Goal: Transaction & Acquisition: Book appointment/travel/reservation

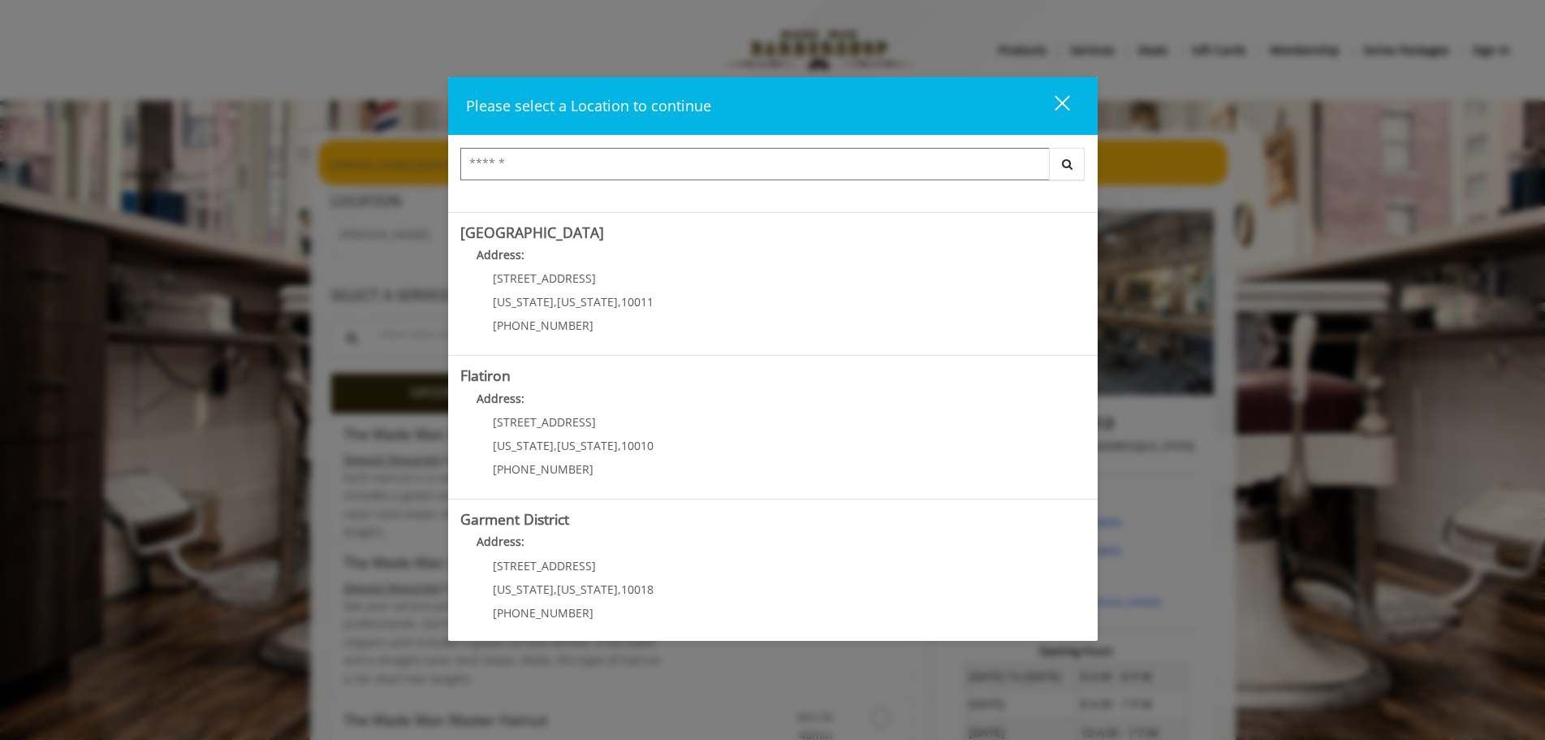
scroll to position [273, 0]
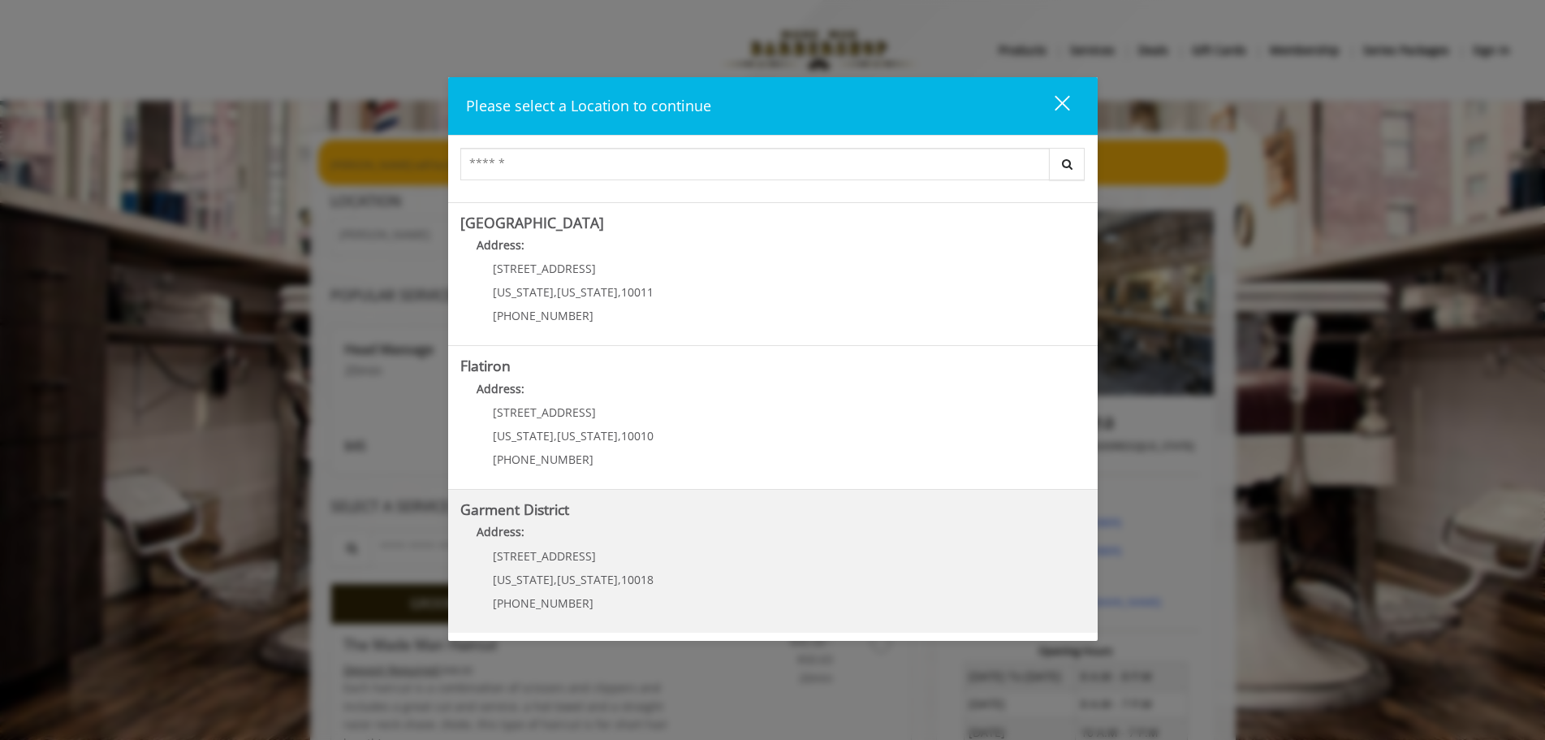
click at [632, 553] on p "1400 Broadway" at bounding box center [573, 556] width 161 height 12
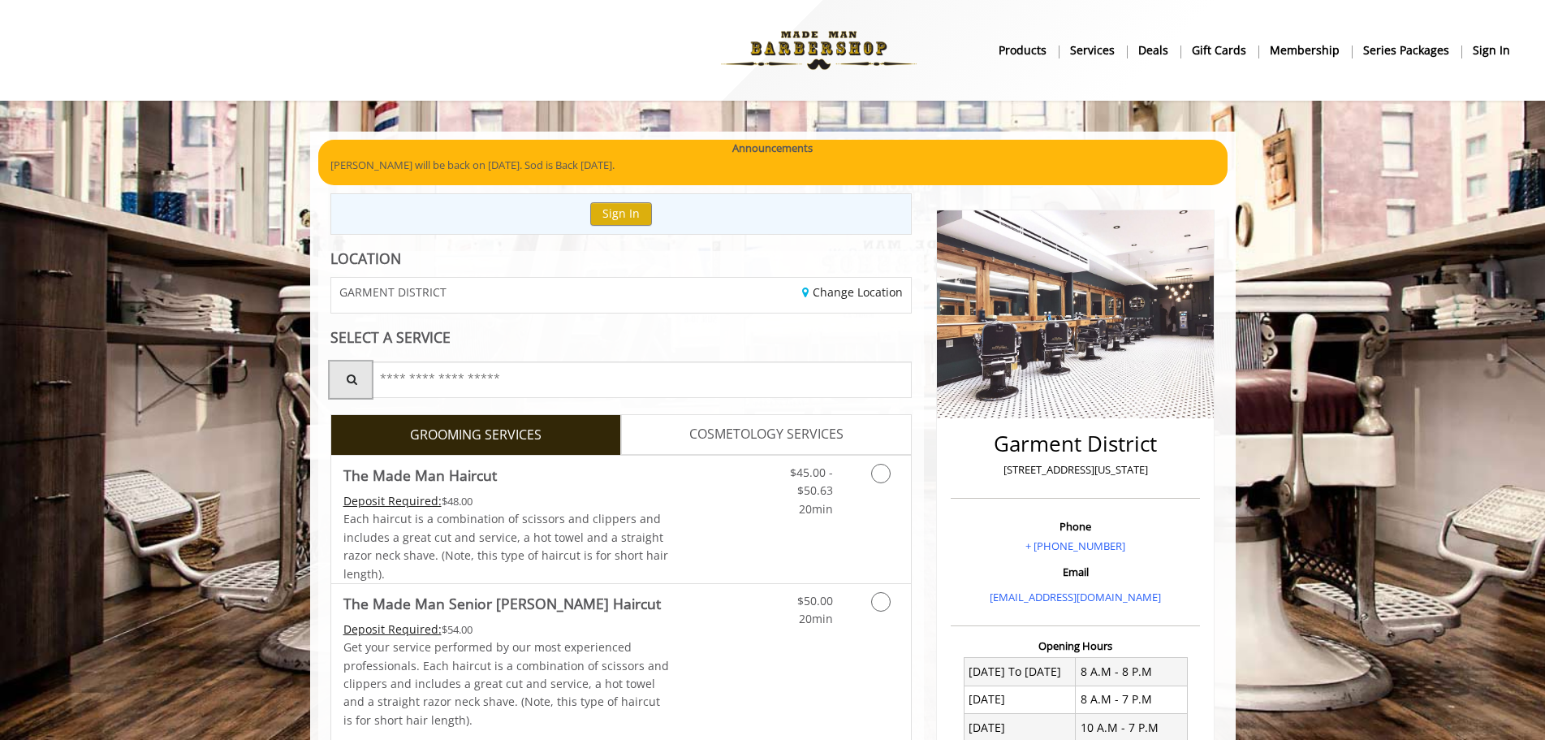
click at [347, 374] on icon "Service Search" at bounding box center [347, 378] width 0 height 11
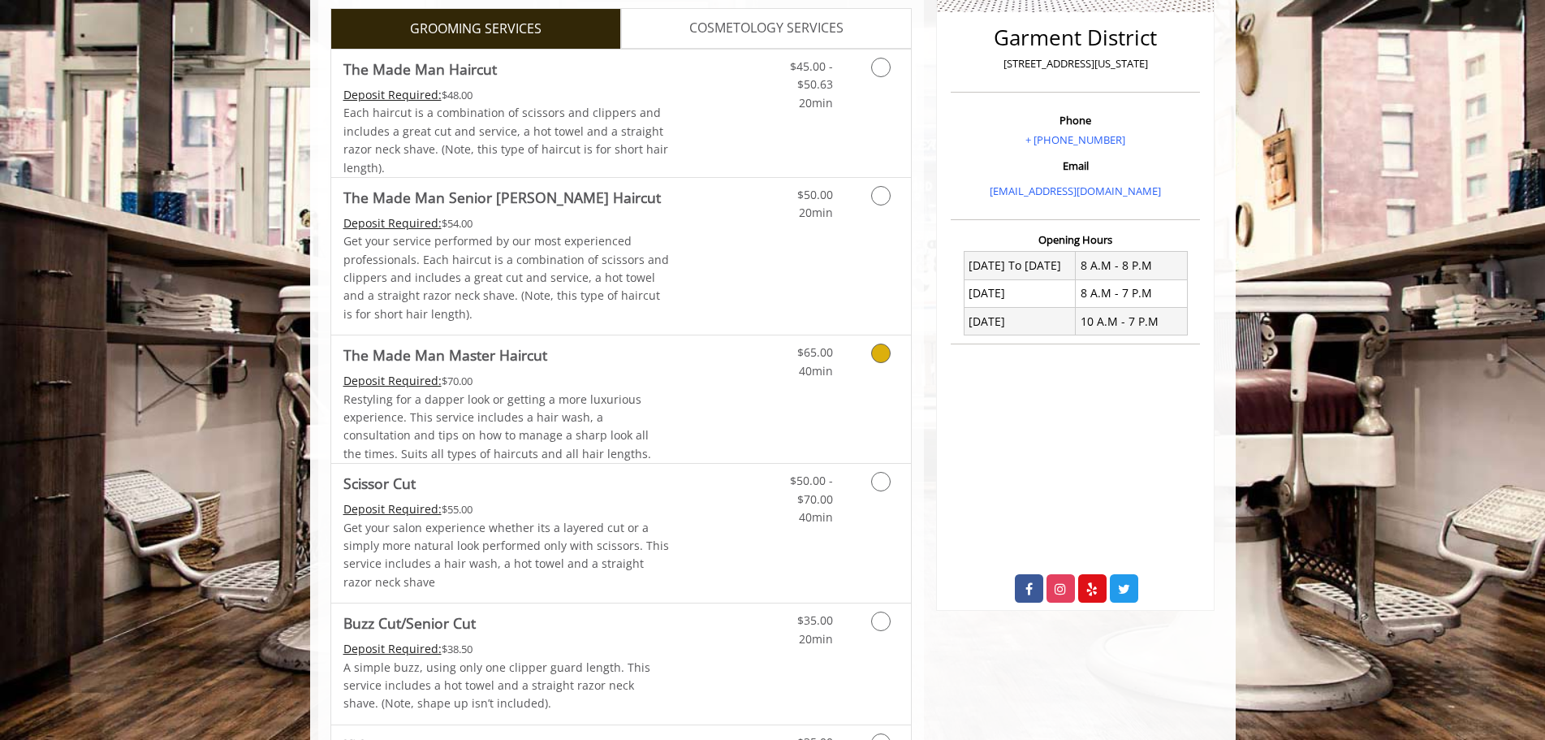
scroll to position [487, 0]
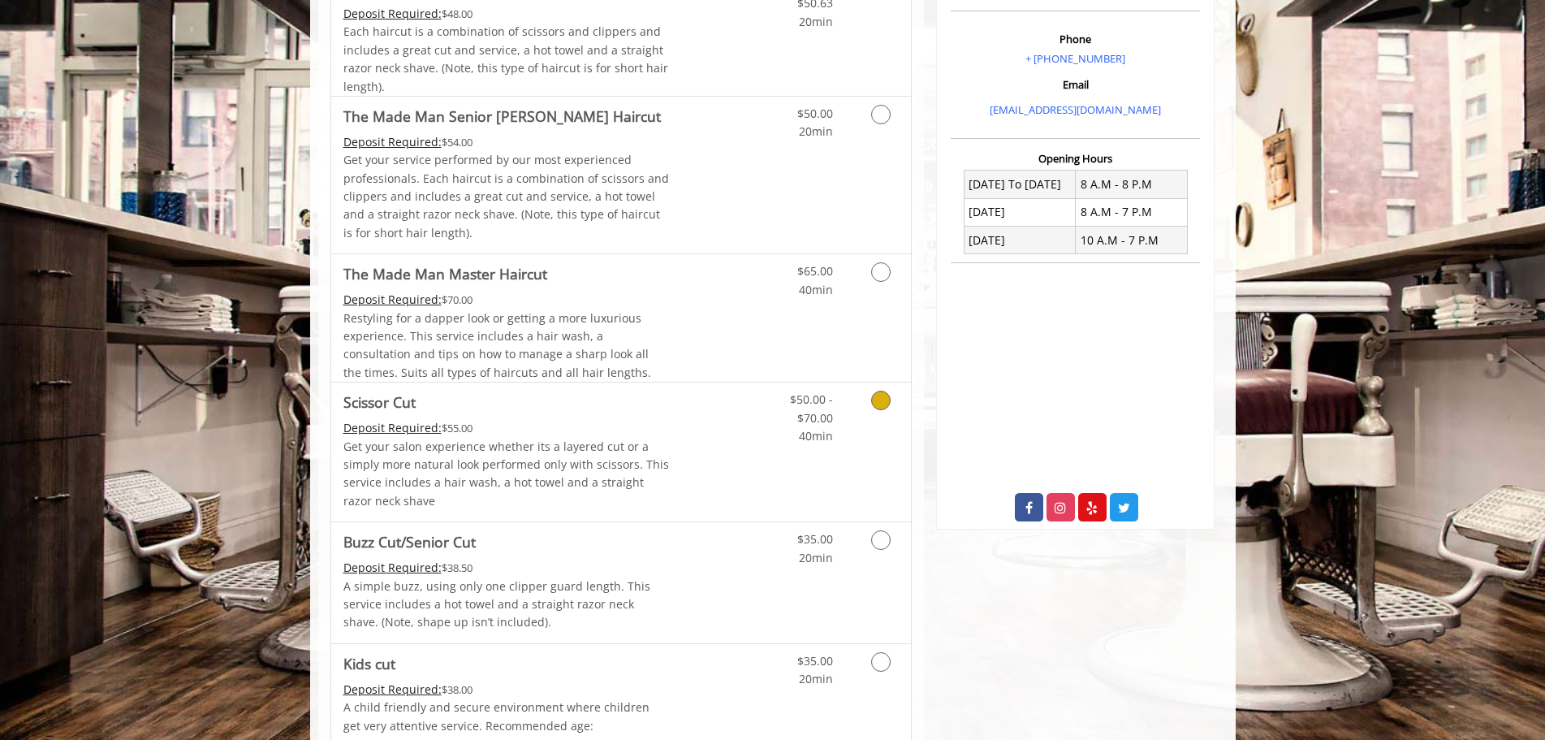
click at [891, 399] on link "Grooming services" at bounding box center [877, 413] width 41 height 63
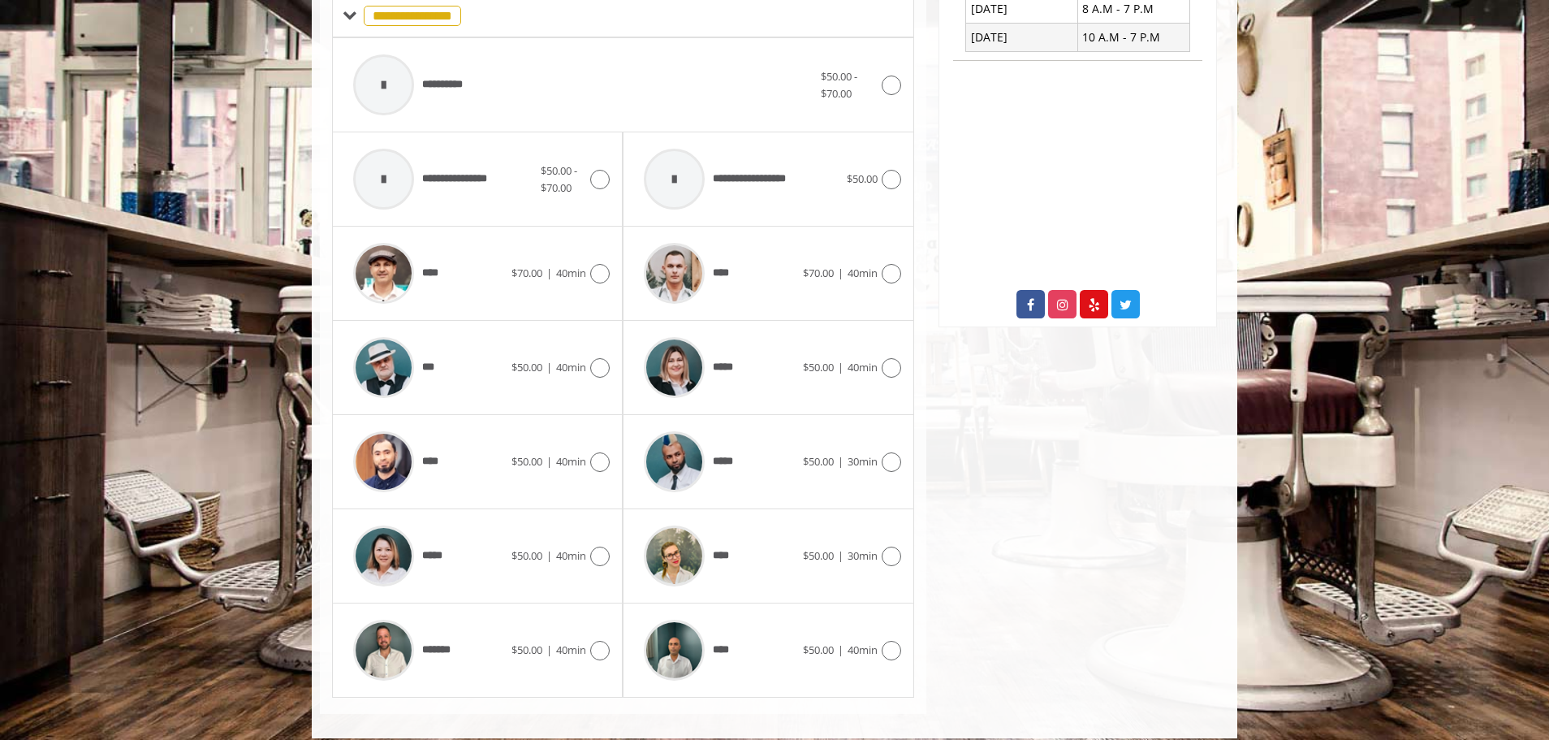
scroll to position [705, 0]
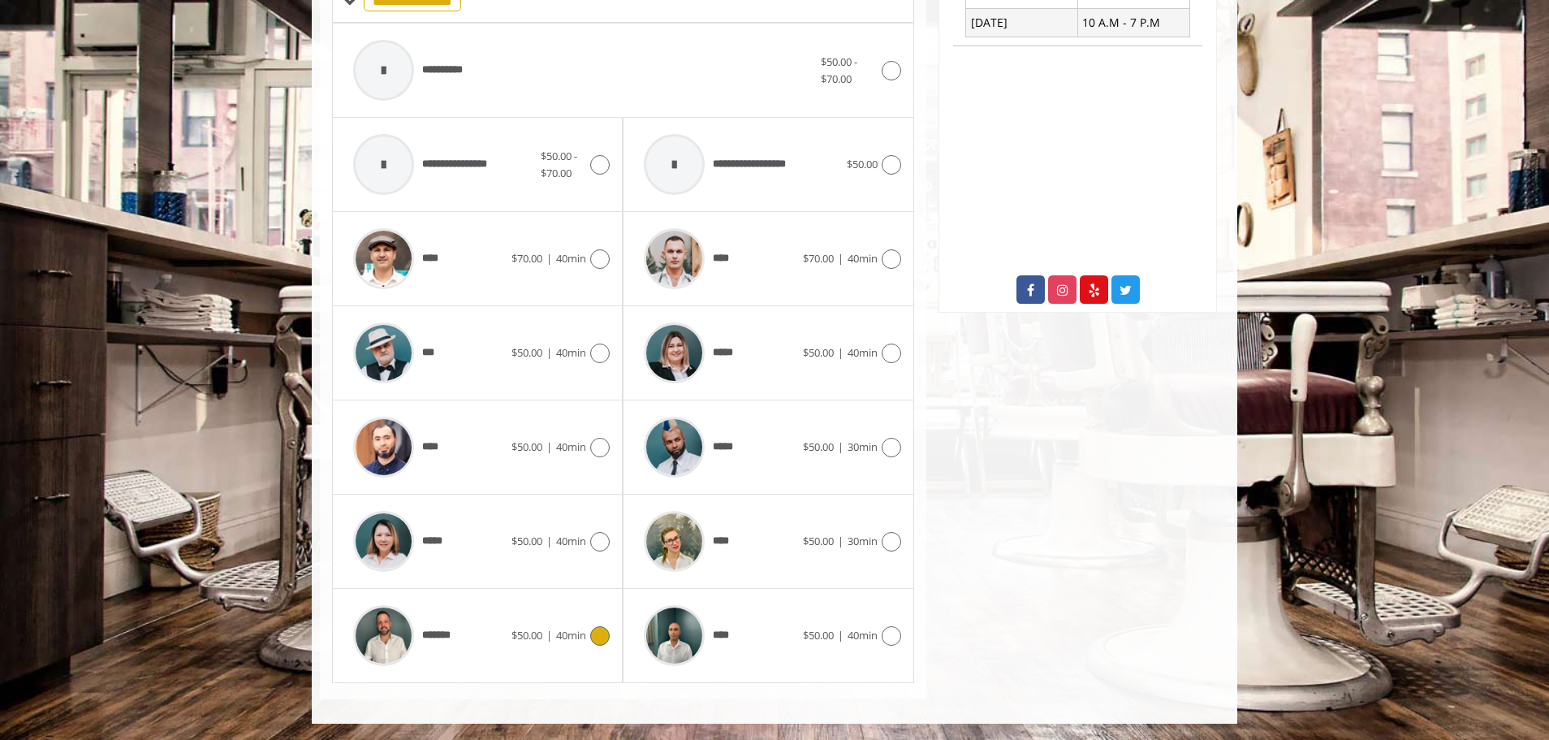
click at [594, 631] on icon at bounding box center [599, 635] width 19 height 19
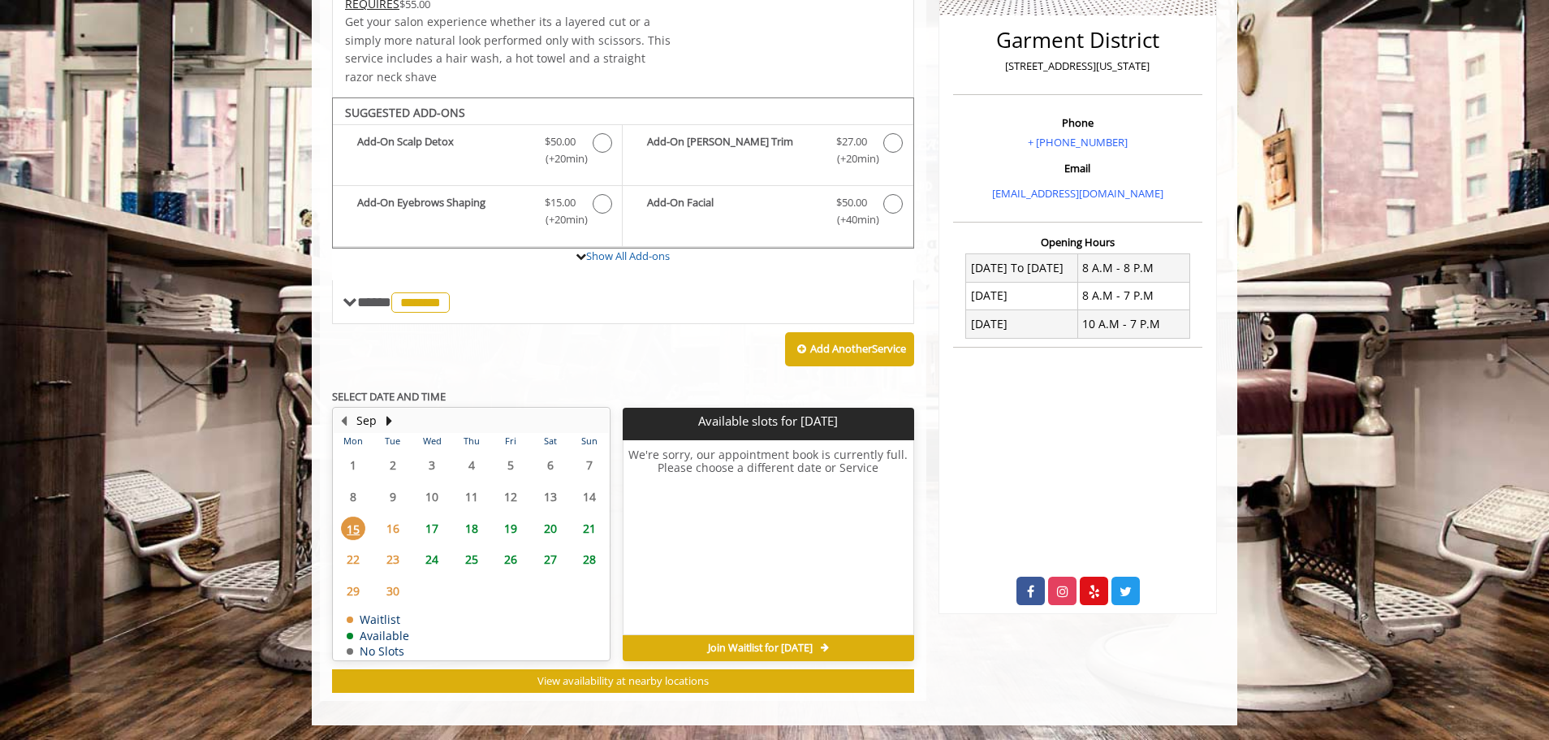
scroll to position [405, 0]
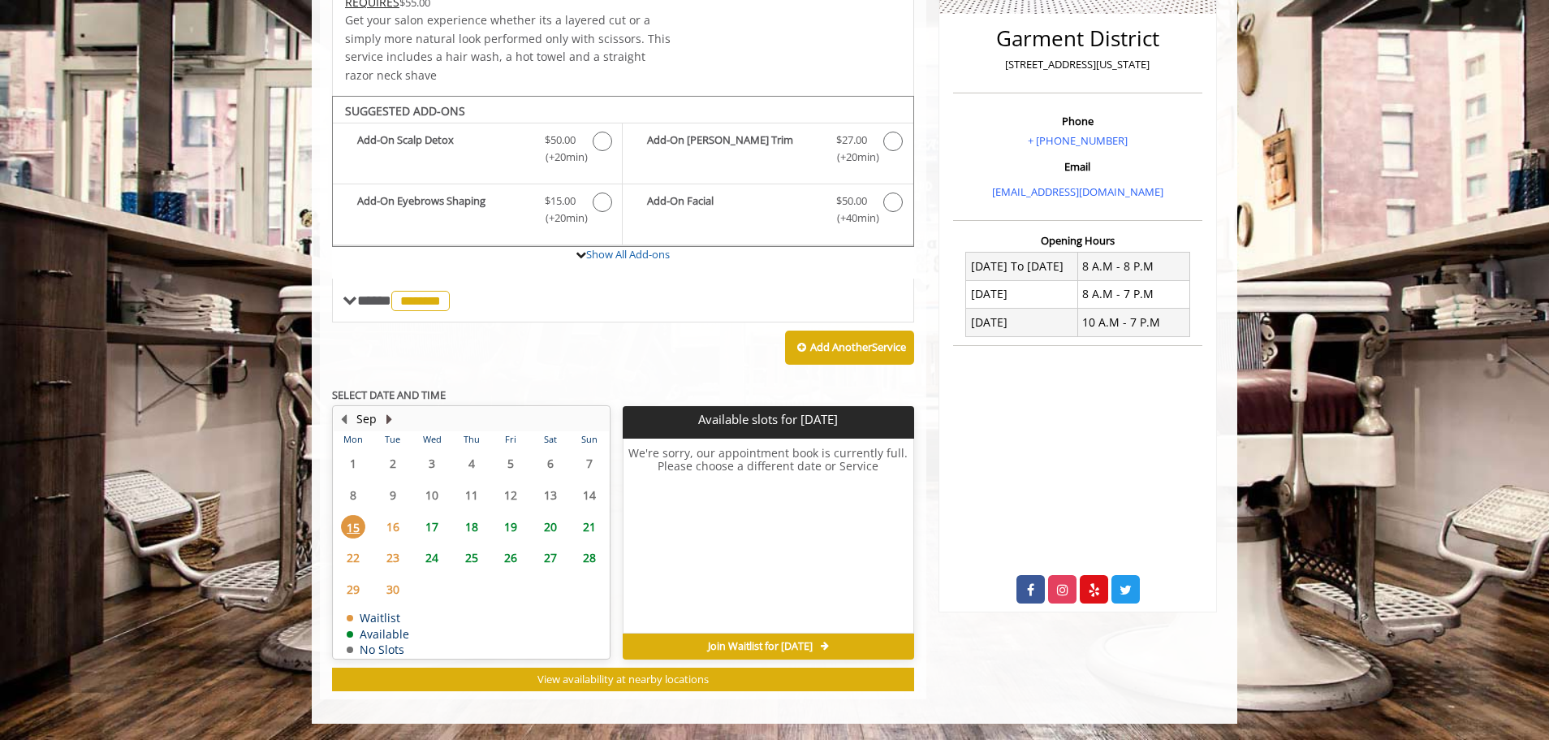
click at [389, 416] on button "Next Month" at bounding box center [388, 419] width 13 height 18
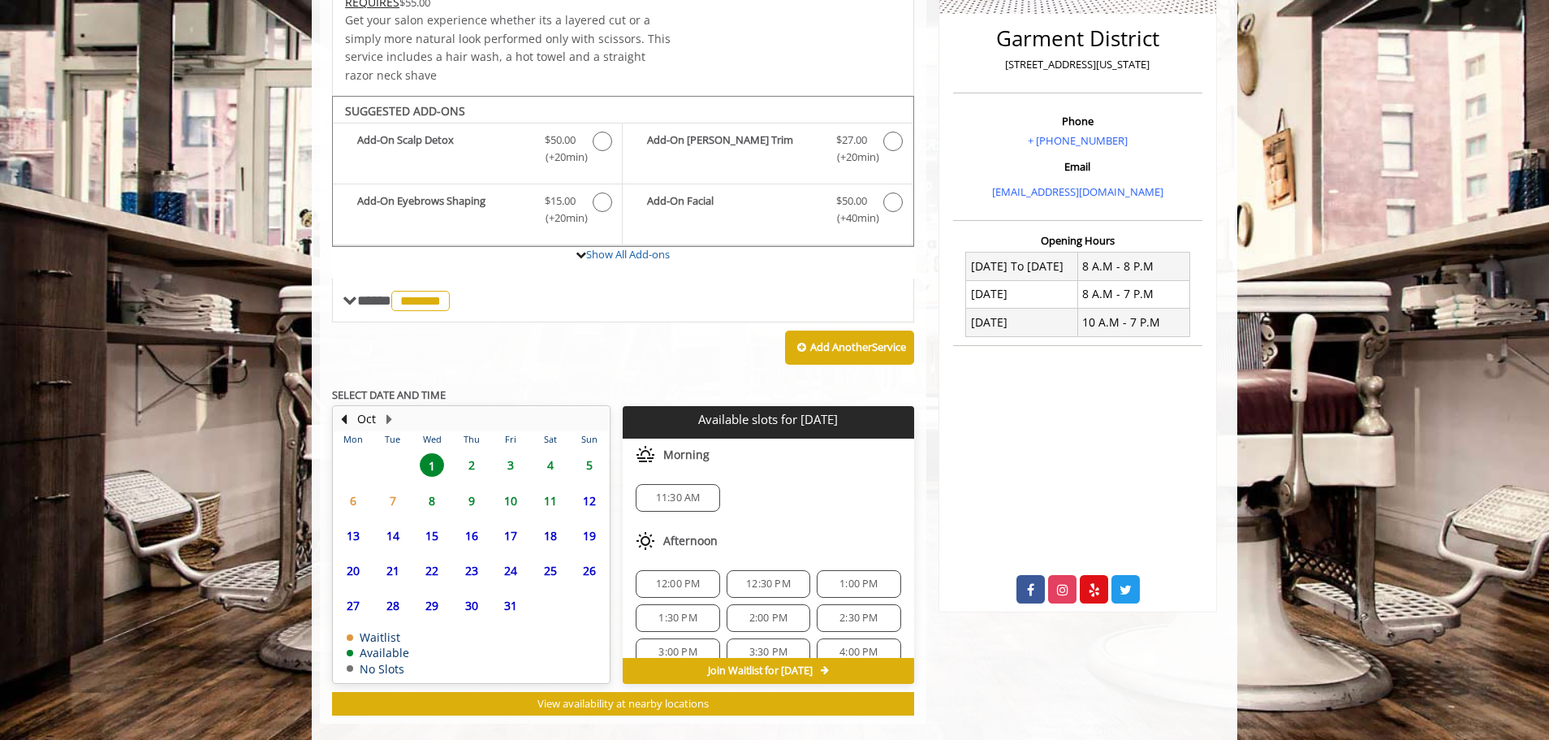
drag, startPoint x: 472, startPoint y: 507, endPoint x: 432, endPoint y: 535, distance: 48.4
click at [432, 535] on span "15" at bounding box center [432, 536] width 24 height 24
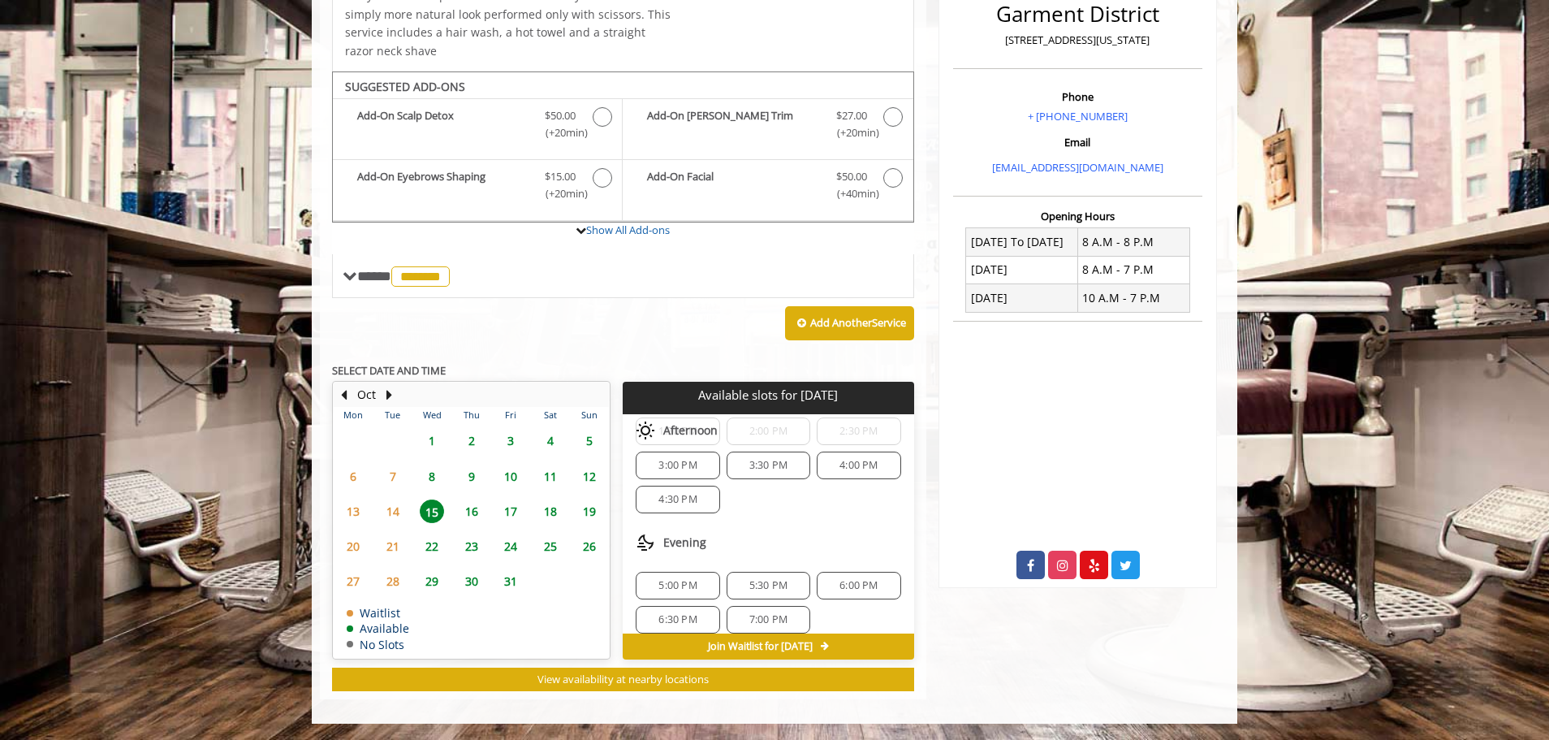
scroll to position [175, 0]
click at [658, 602] on span "6:30 PM" at bounding box center [677, 606] width 38 height 13
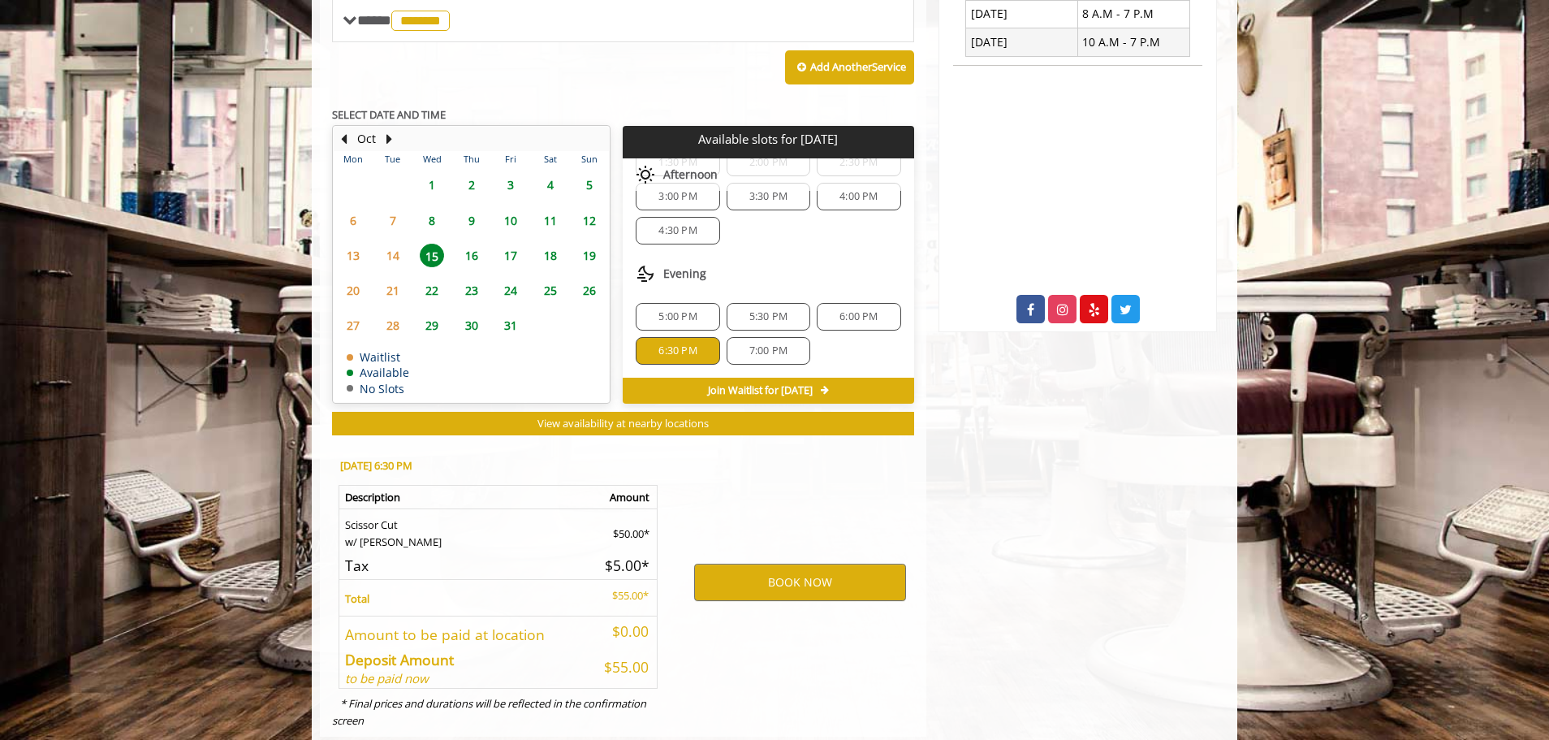
scroll to position [722, 0]
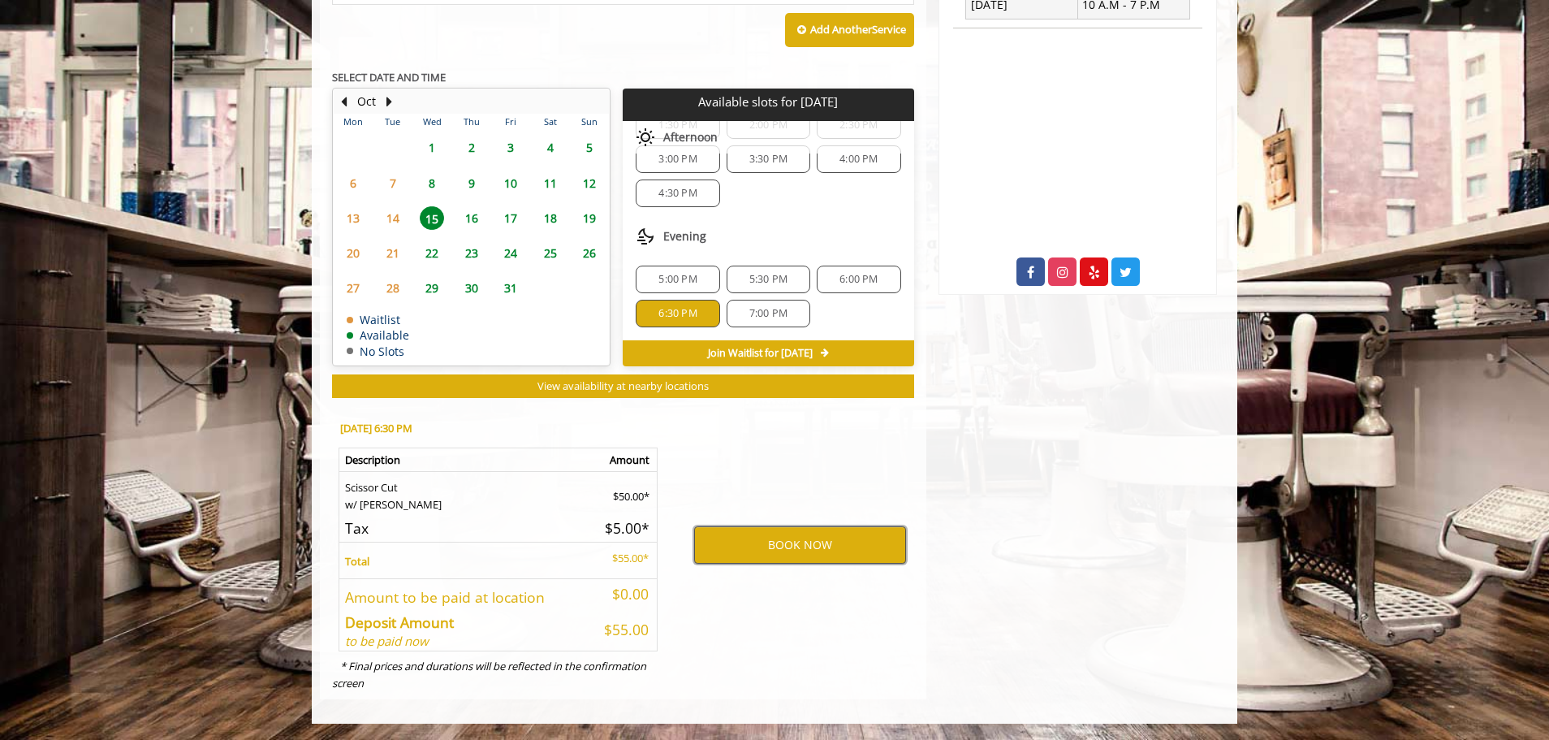
click at [802, 528] on button "BOOK NOW" at bounding box center [800, 544] width 212 height 37
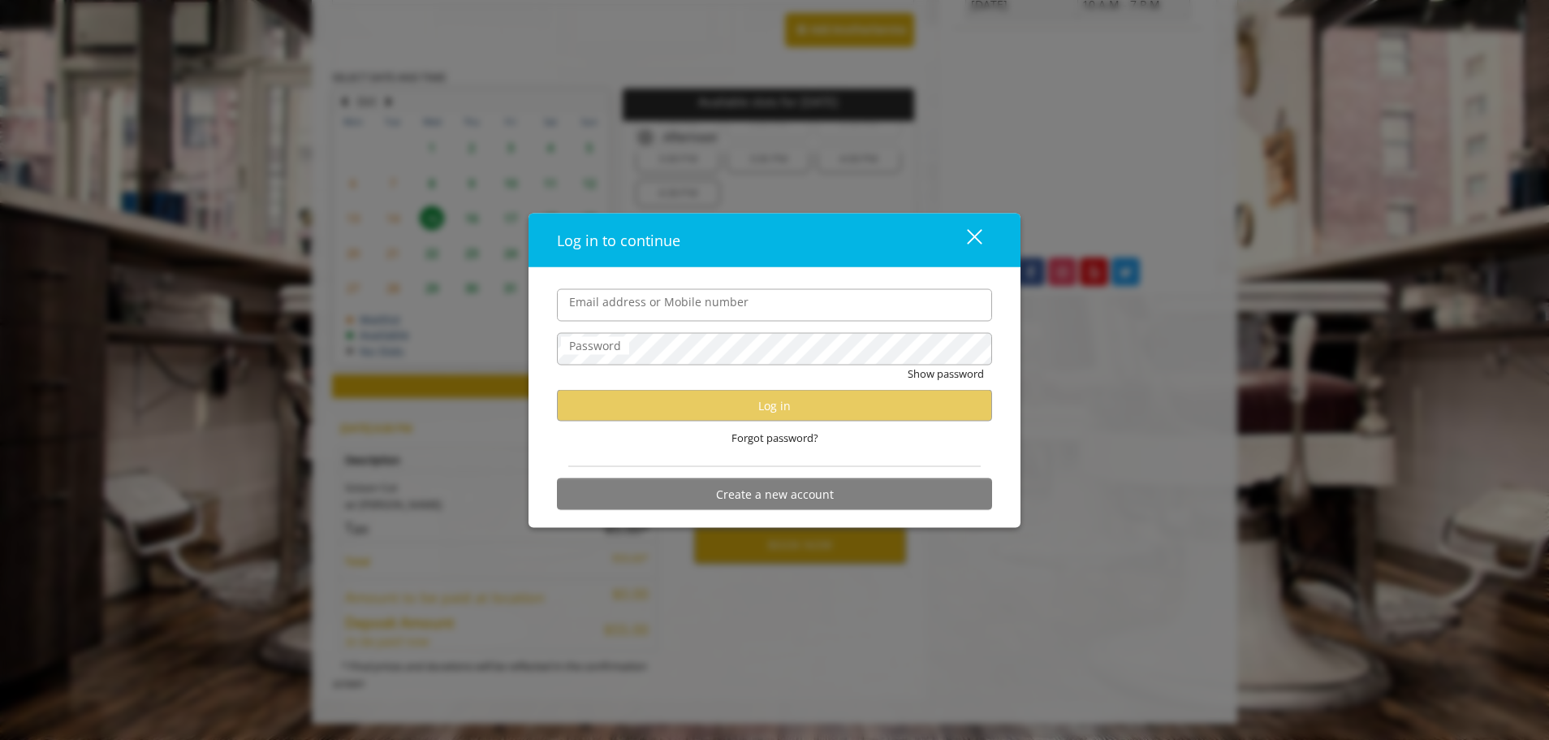
click at [649, 304] on input "Email address or Mobile number" at bounding box center [774, 304] width 435 height 32
type input "**********"
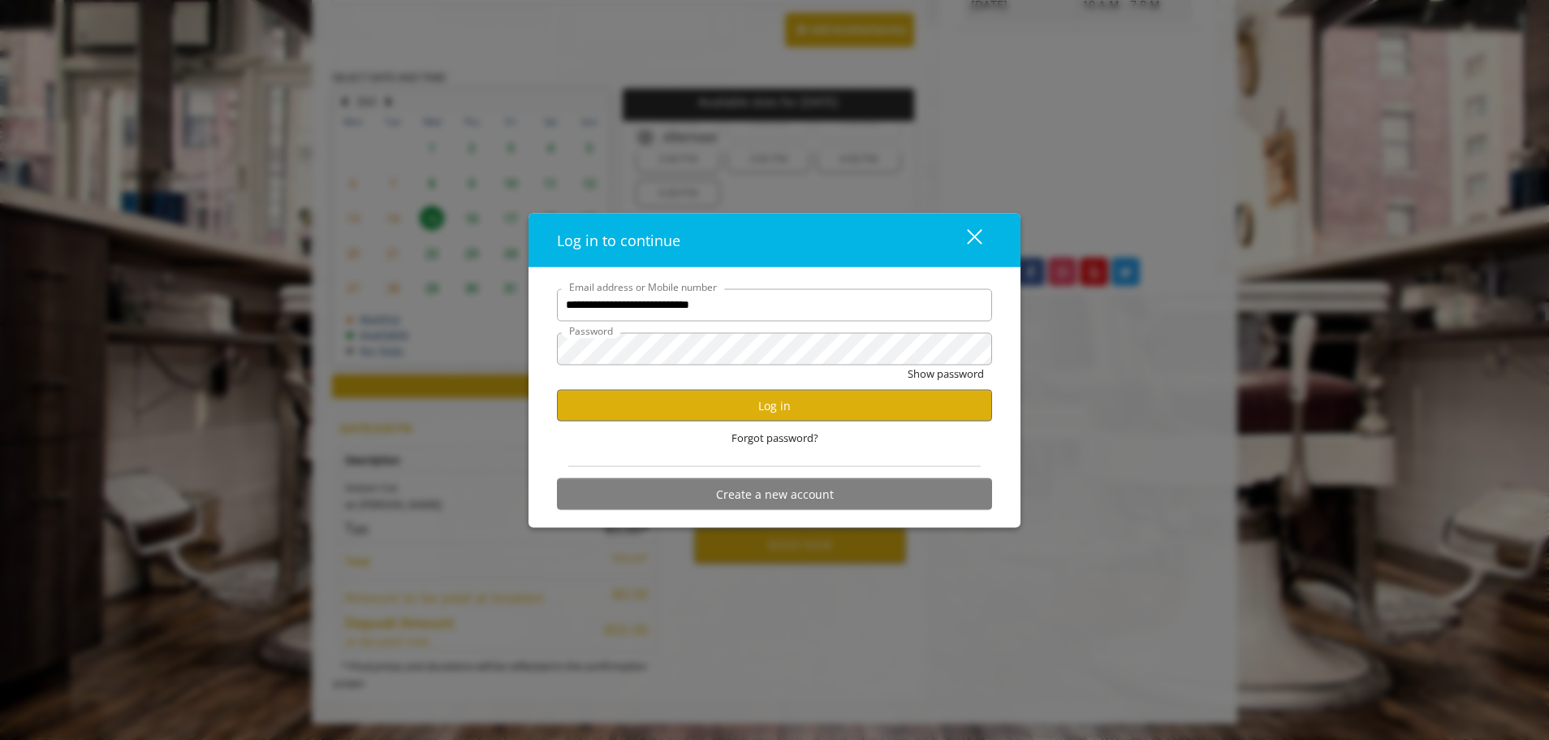
scroll to position [0, 0]
click at [759, 411] on button "Log in" at bounding box center [774, 406] width 435 height 32
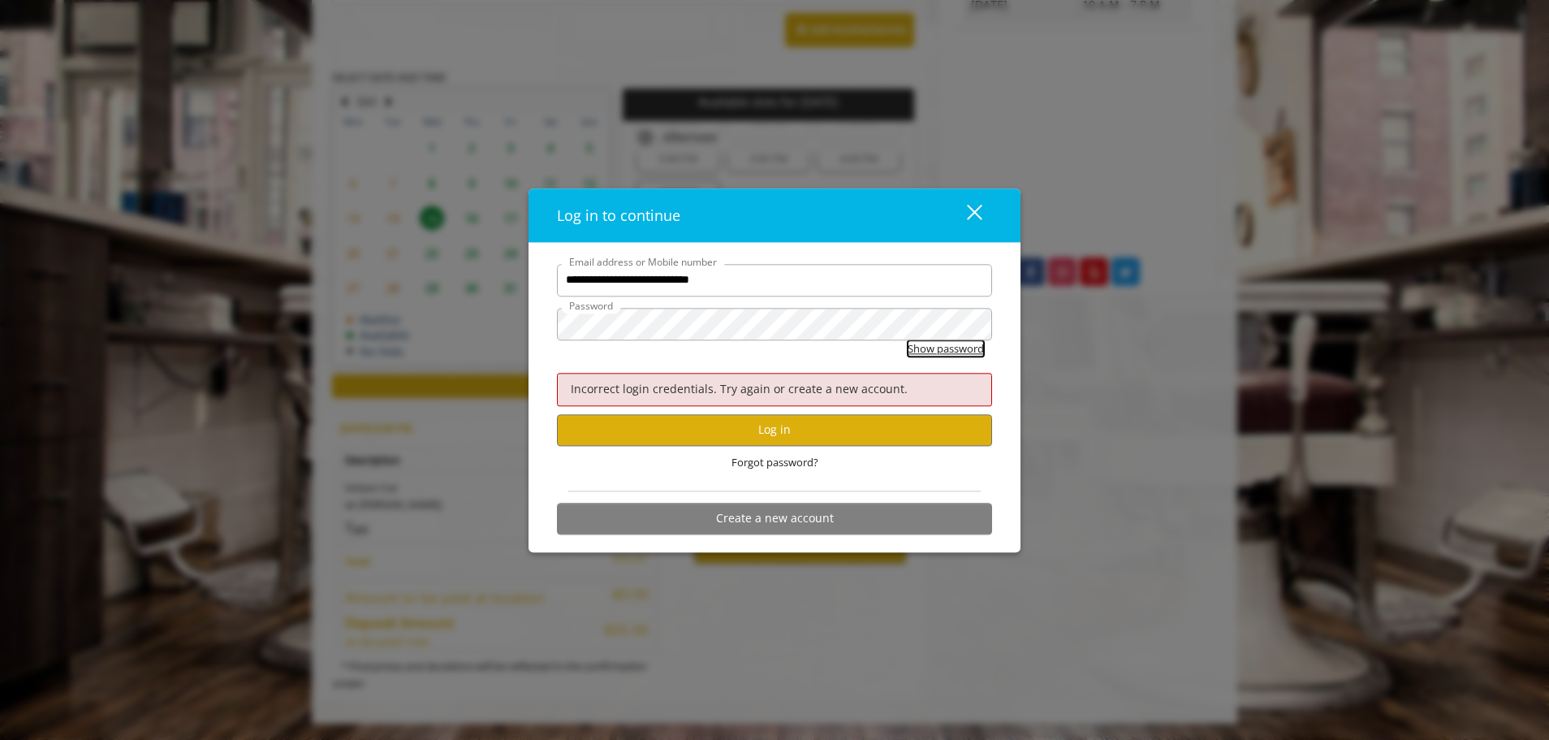
click at [924, 348] on button "Show password" at bounding box center [946, 348] width 76 height 17
click at [778, 425] on button "Log in" at bounding box center [774, 430] width 435 height 32
click at [783, 464] on span "Forgot password?" at bounding box center [774, 462] width 87 height 17
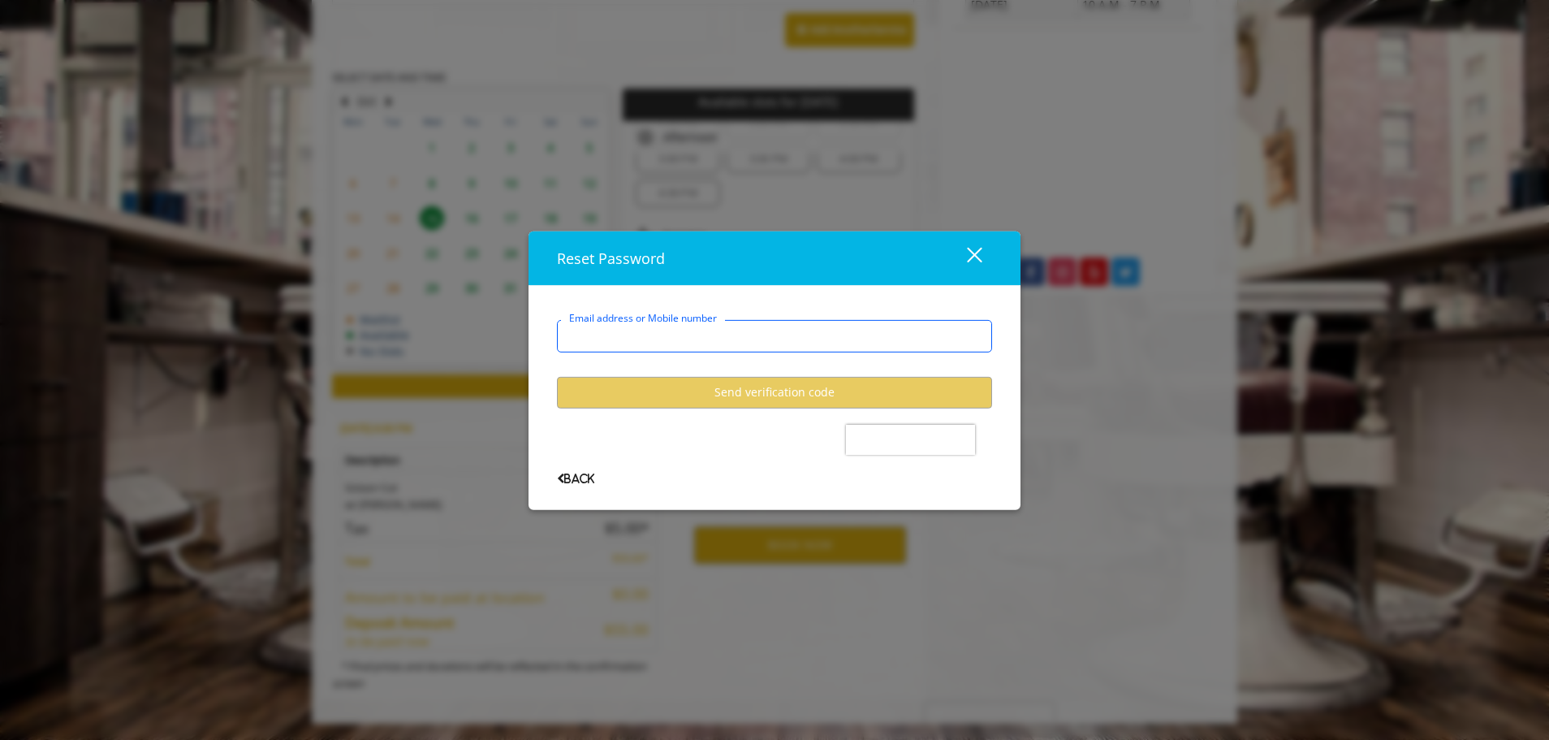
click at [632, 340] on input "Email address or Mobile number" at bounding box center [774, 335] width 435 height 32
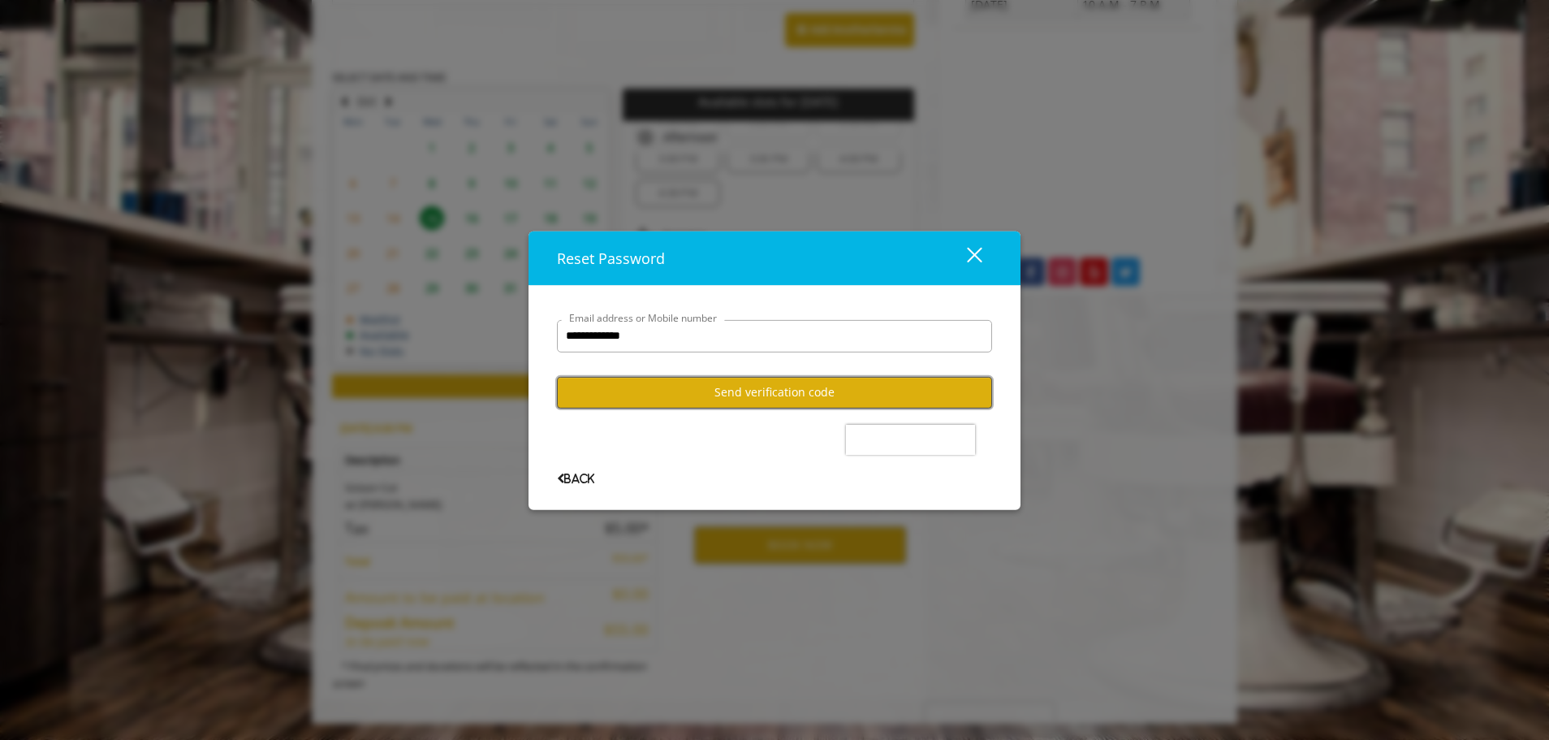
click at [765, 387] on button "Send verification code" at bounding box center [774, 392] width 435 height 32
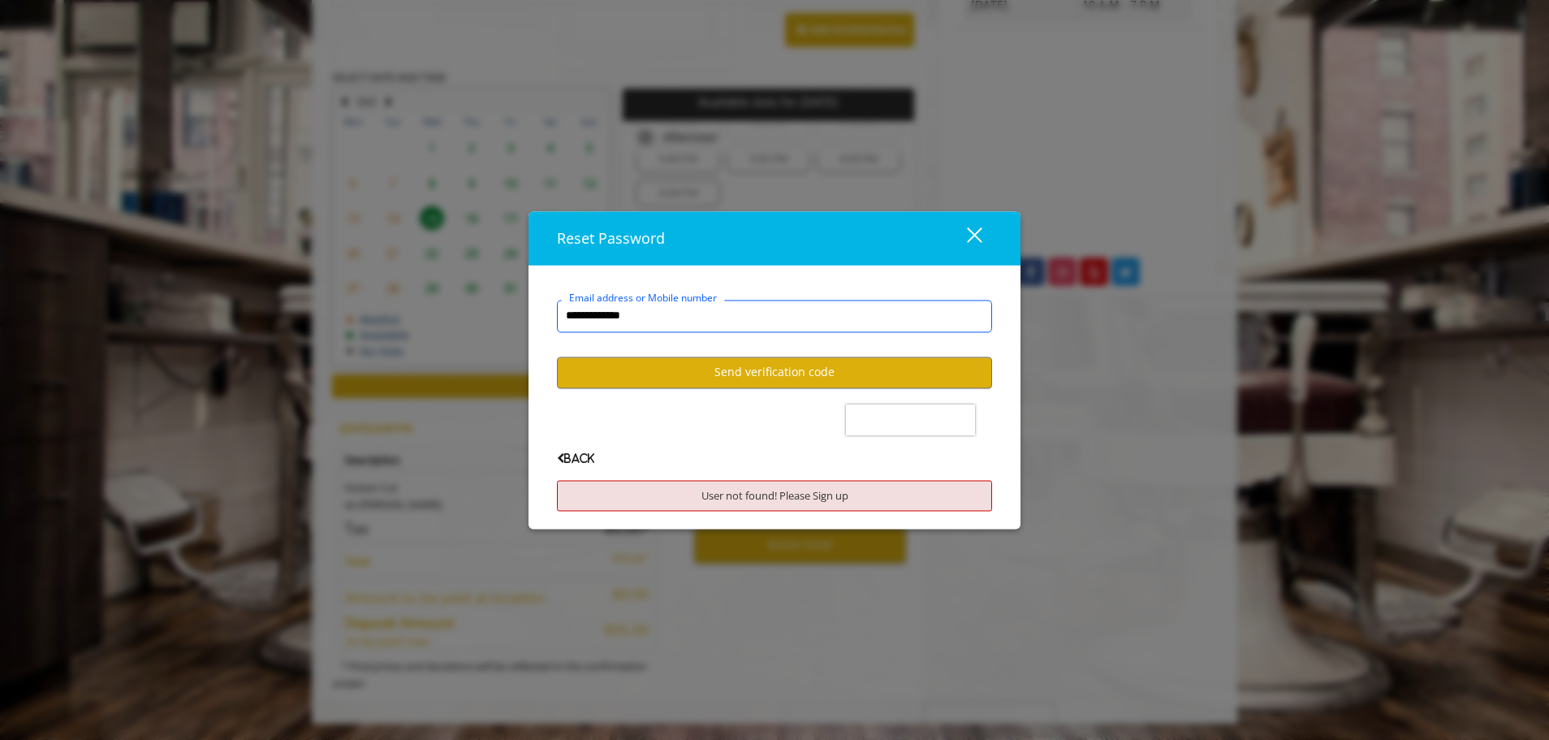
click at [682, 315] on input "**********" at bounding box center [774, 316] width 435 height 32
type input "*"
type input "**********"
click at [718, 356] on button "Send verification code" at bounding box center [774, 372] width 435 height 32
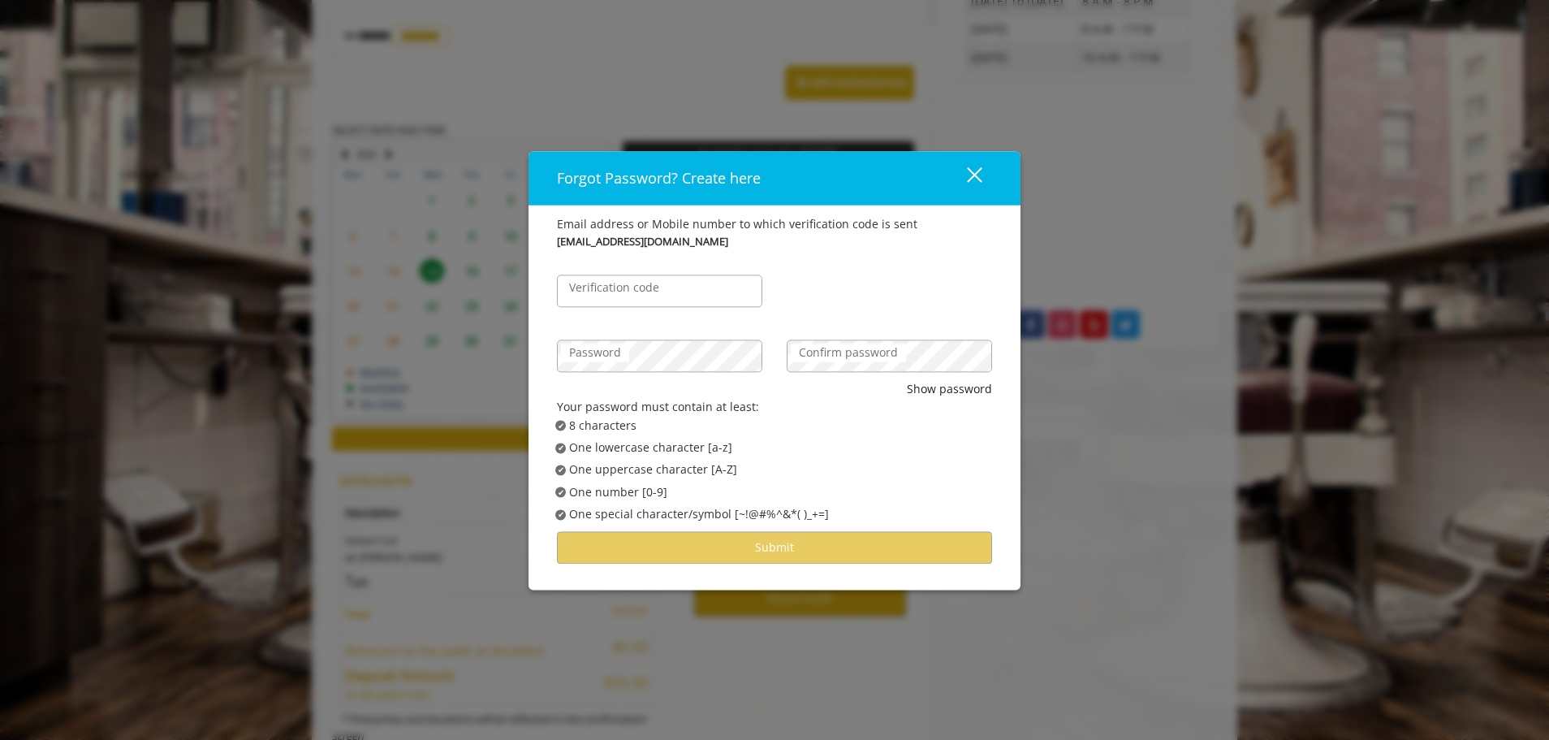
scroll to position [641, 0]
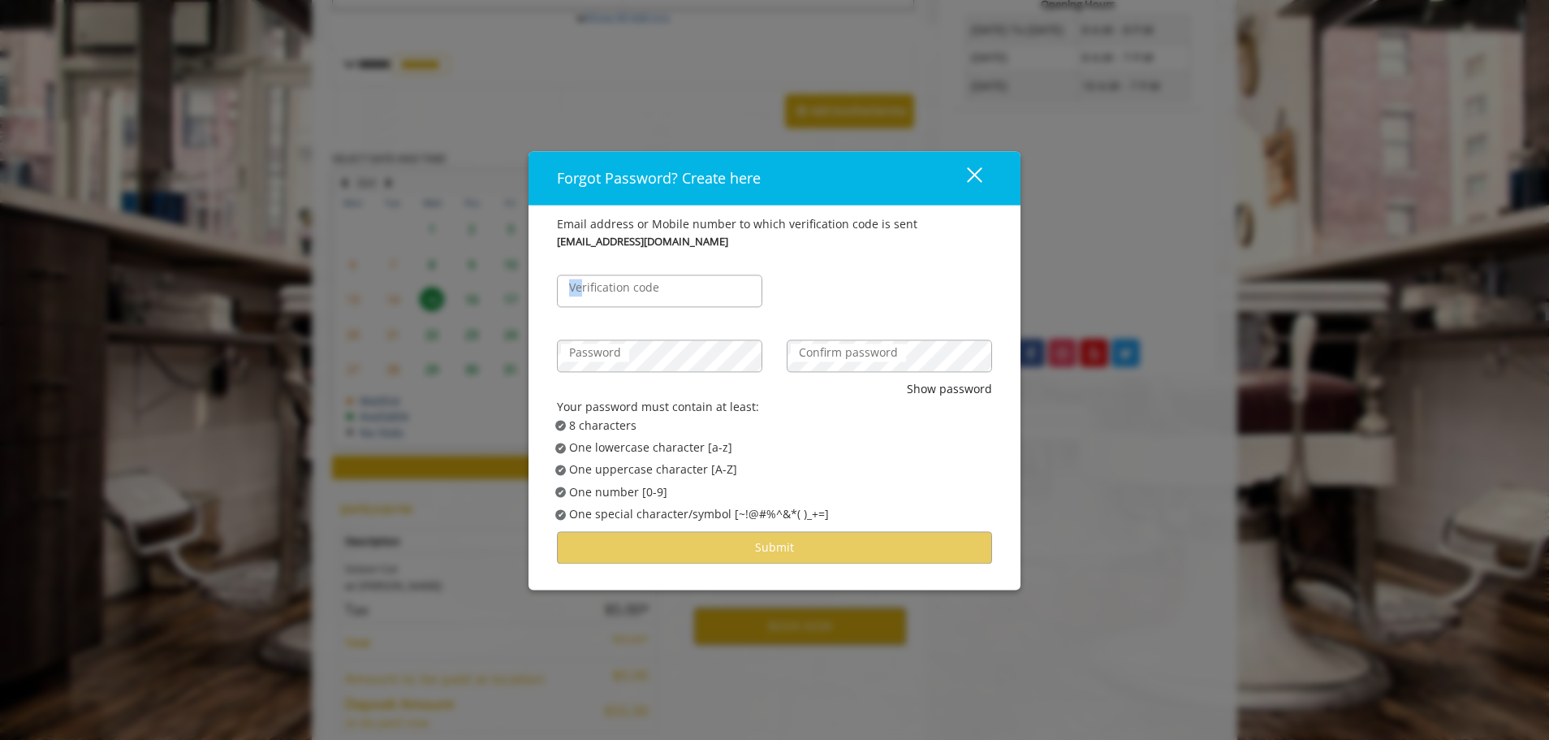
click at [584, 300] on div "Verification code" at bounding box center [659, 290] width 205 height 32
click at [587, 295] on label "Verification code" at bounding box center [614, 287] width 106 height 18
click at [587, 295] on input "Verification code" at bounding box center [659, 290] width 205 height 32
type input "******"
click at [615, 356] on label "Password" at bounding box center [595, 352] width 68 height 18
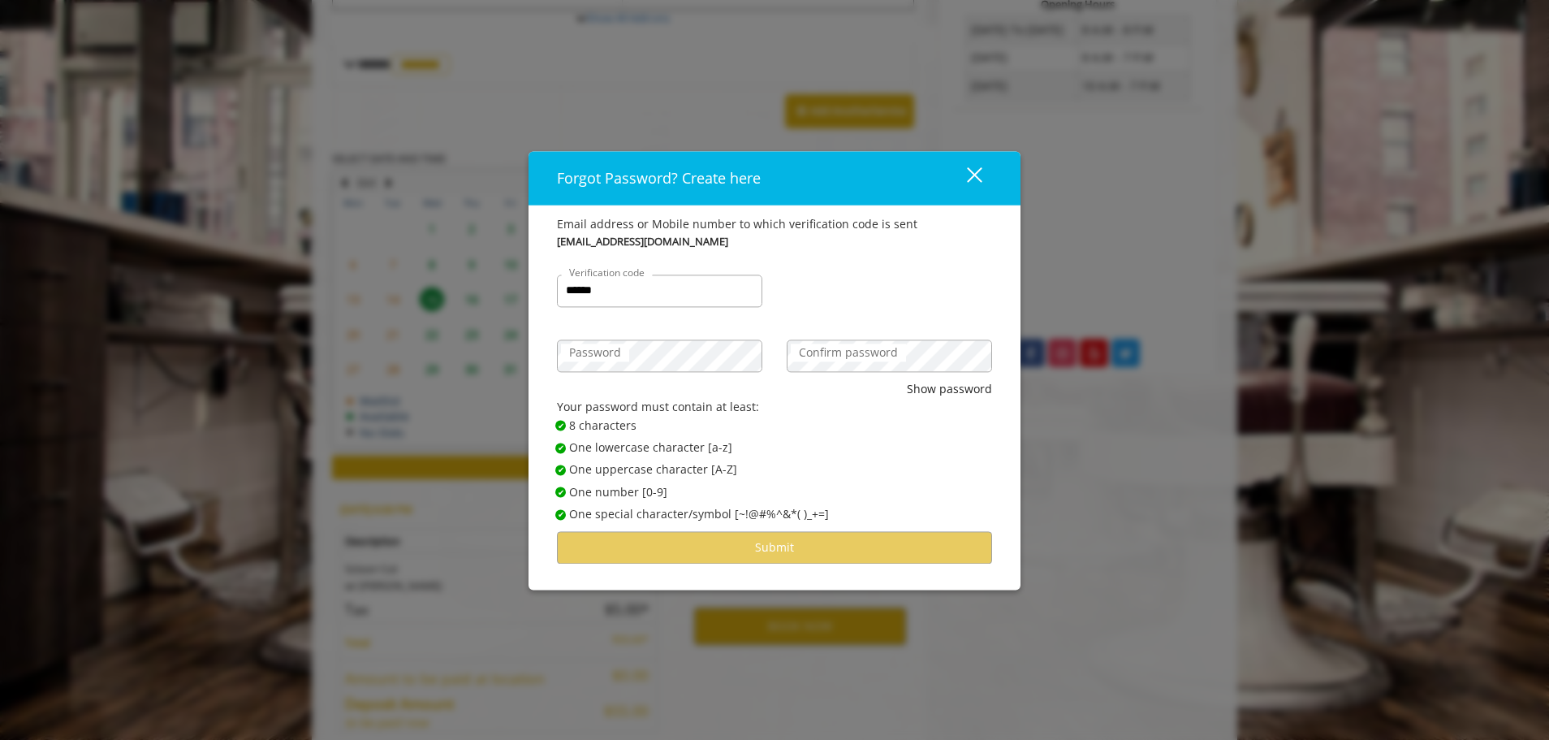
click at [817, 357] on label "Confirm password" at bounding box center [848, 352] width 115 height 18
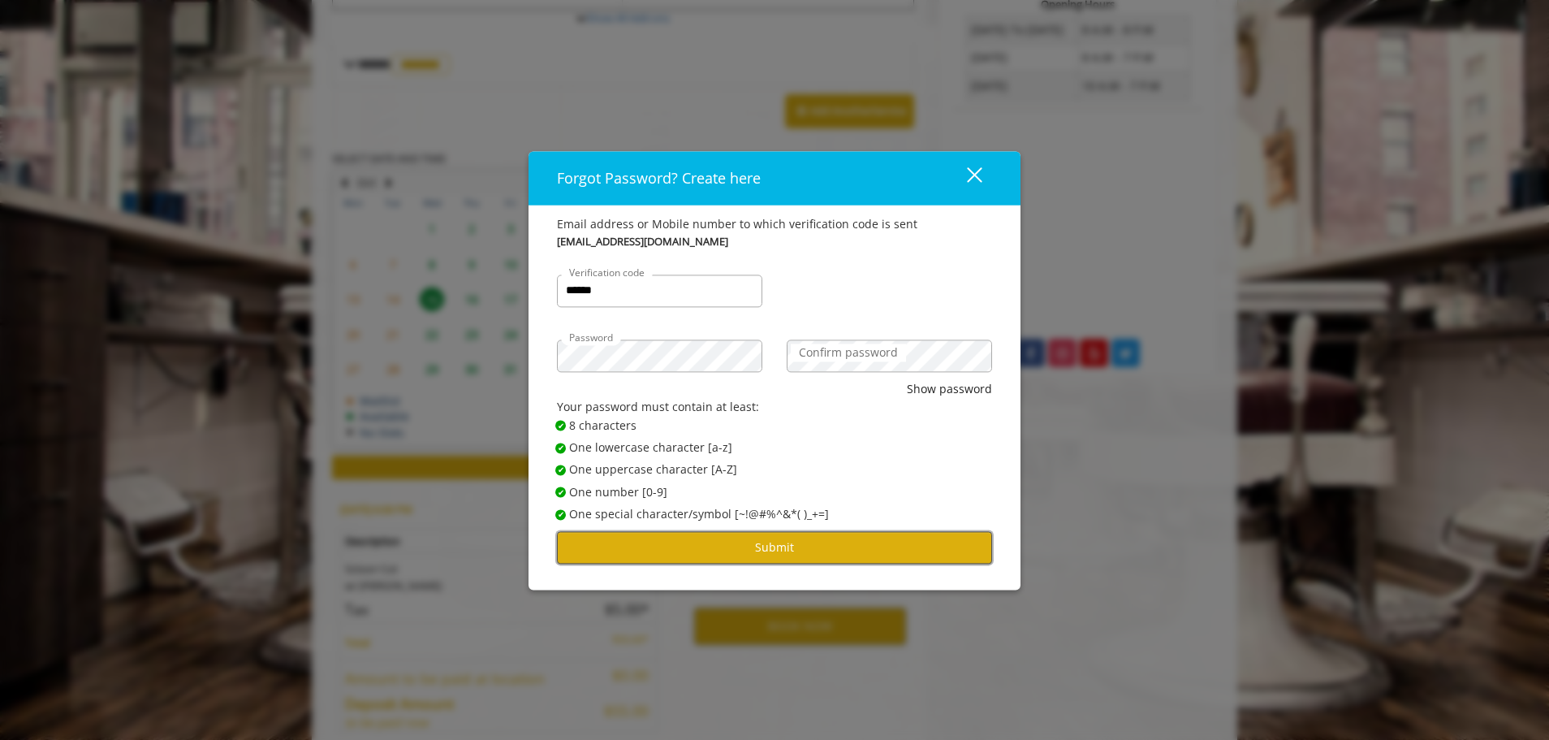
click at [810, 537] on button "Submit" at bounding box center [774, 548] width 435 height 32
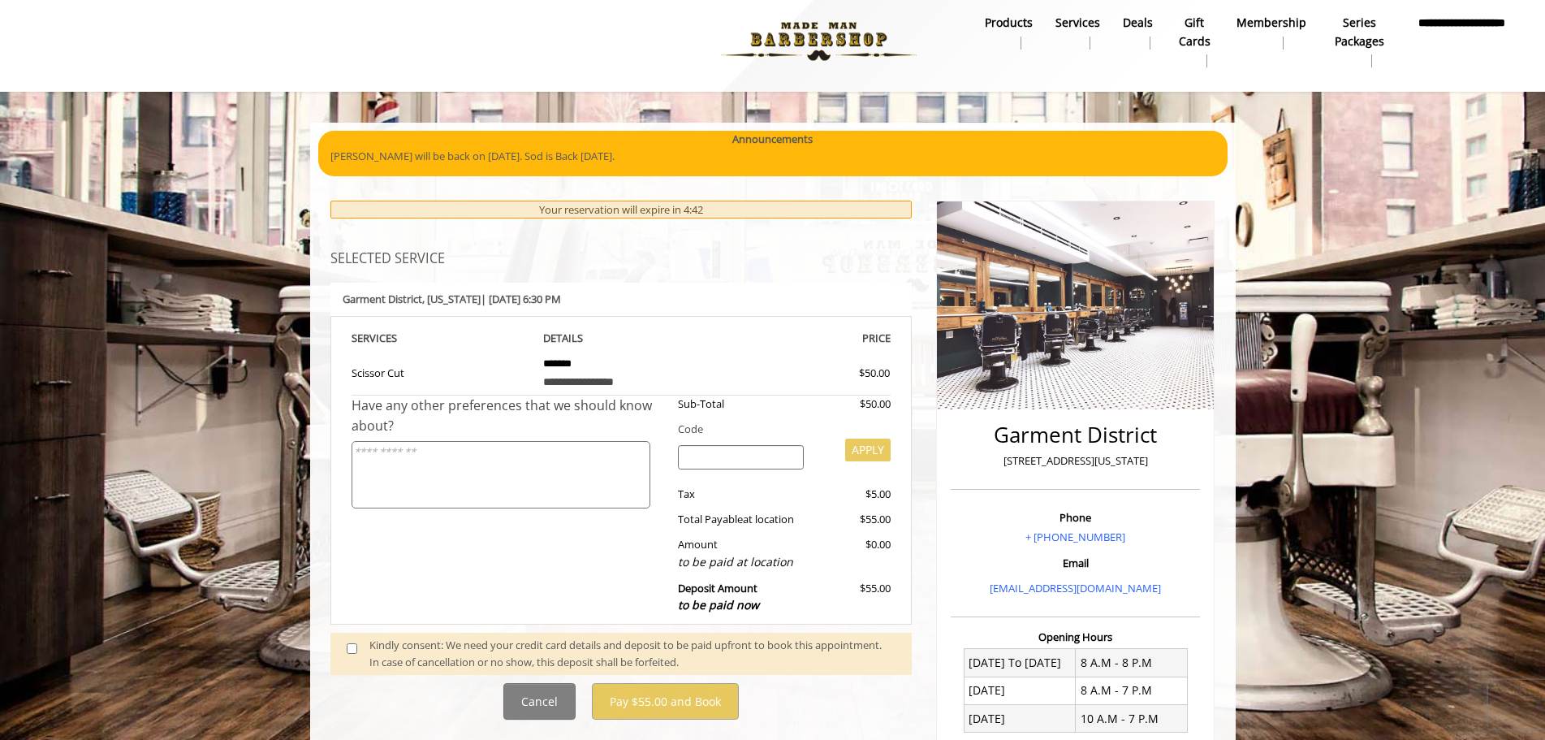
scroll to position [0, 0]
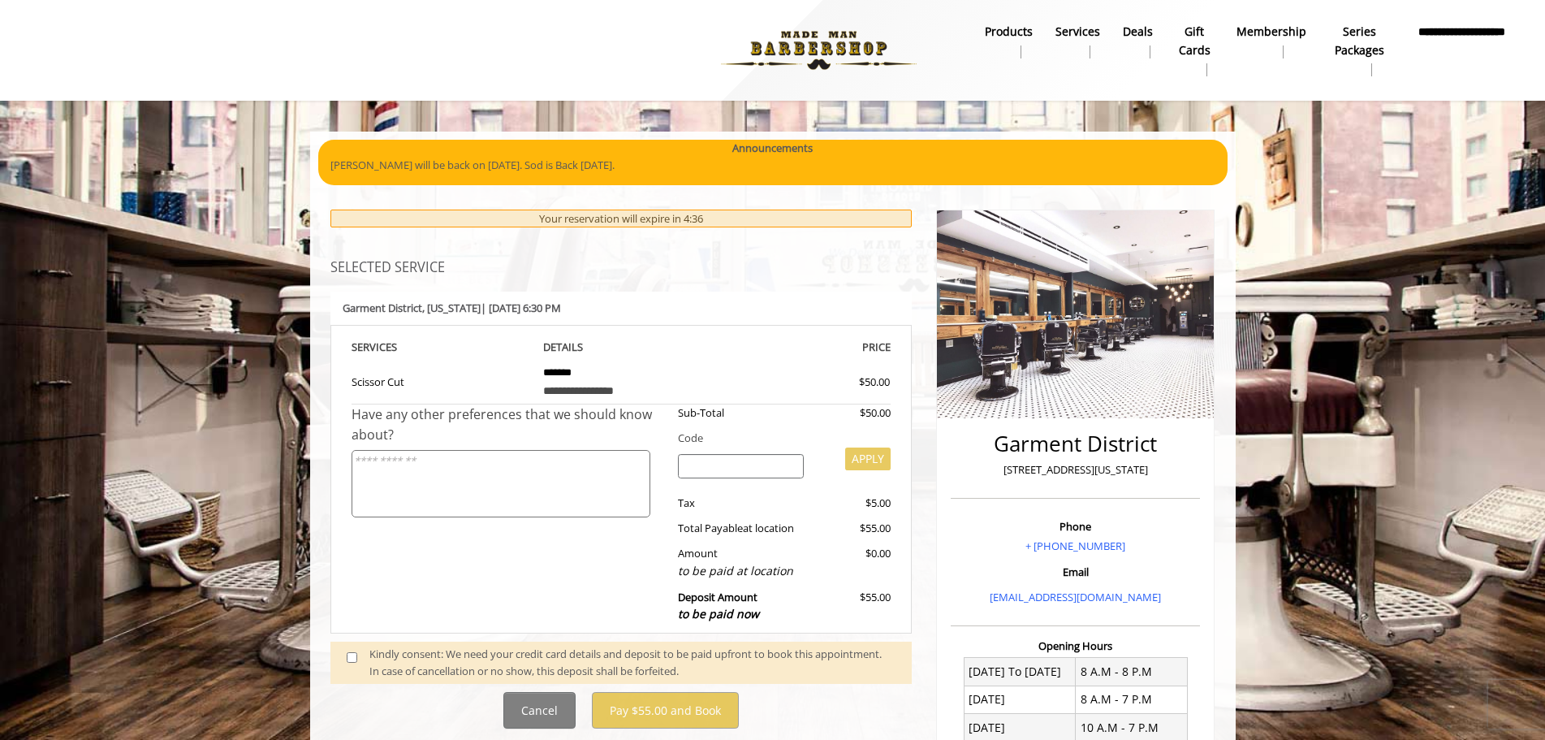
click at [420, 457] on textarea at bounding box center [500, 483] width 299 height 67
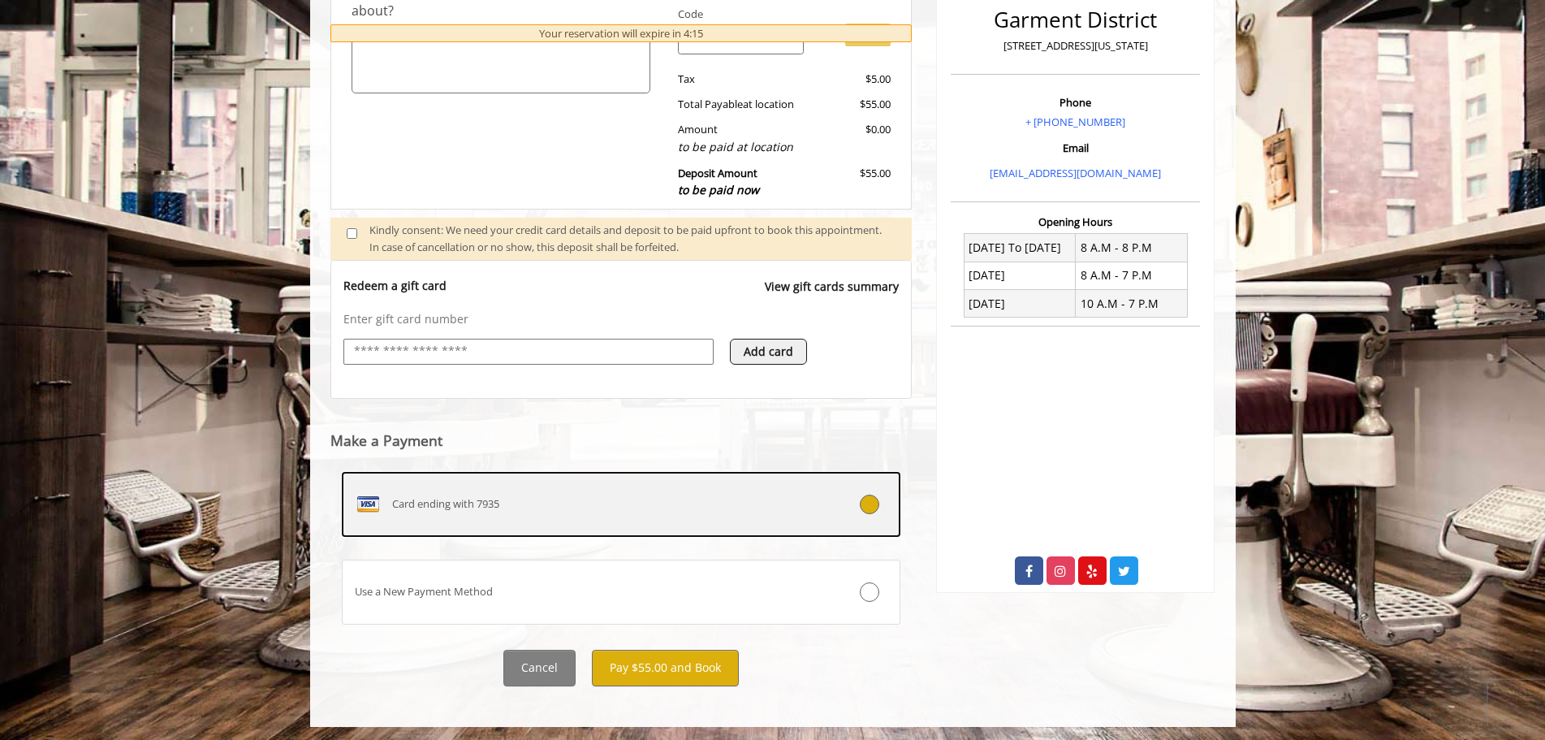
scroll to position [427, 0]
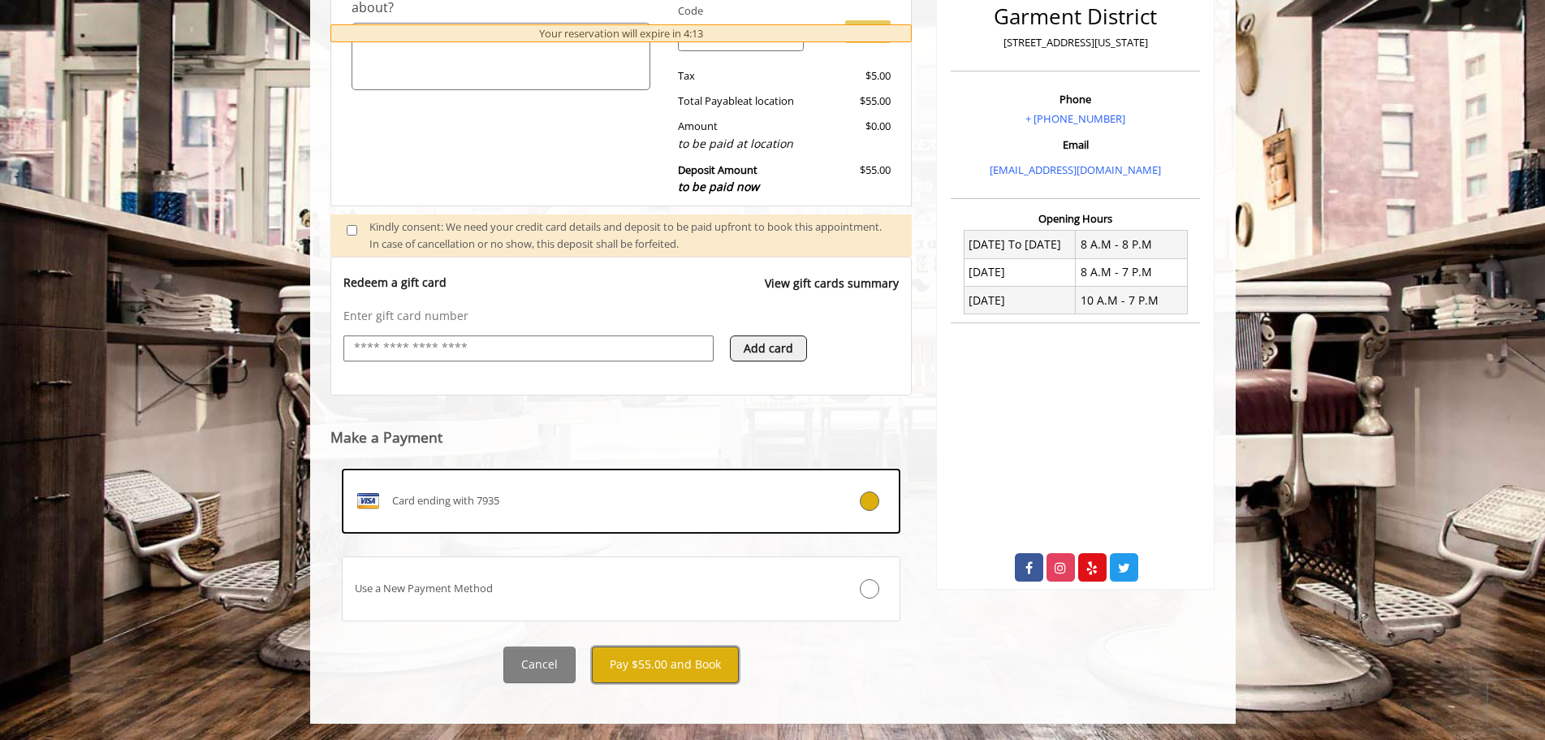
click at [671, 662] on button "Pay $55.00 and Book" at bounding box center [665, 664] width 147 height 37
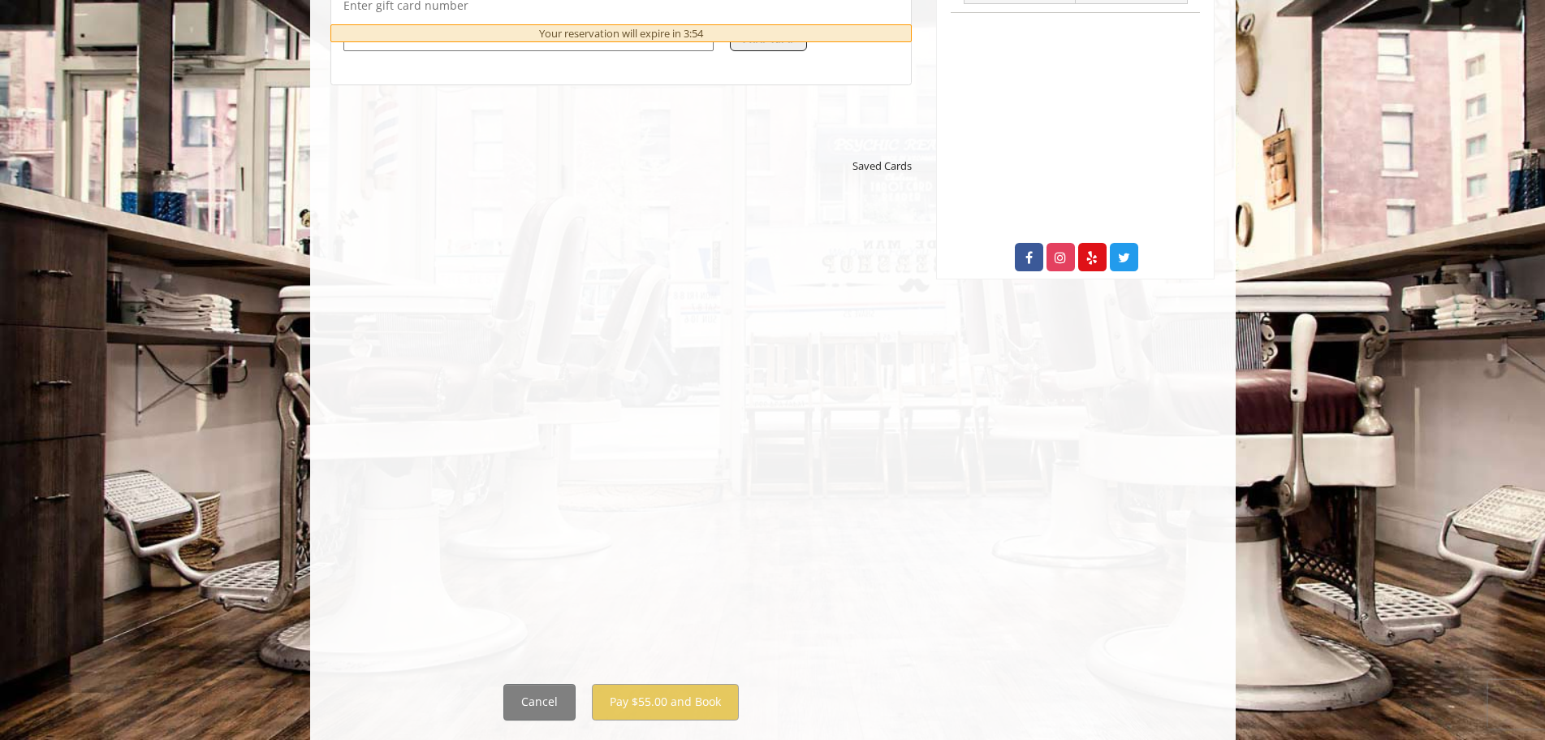
scroll to position [752, 0]
